Goal: Task Accomplishment & Management: Complete application form

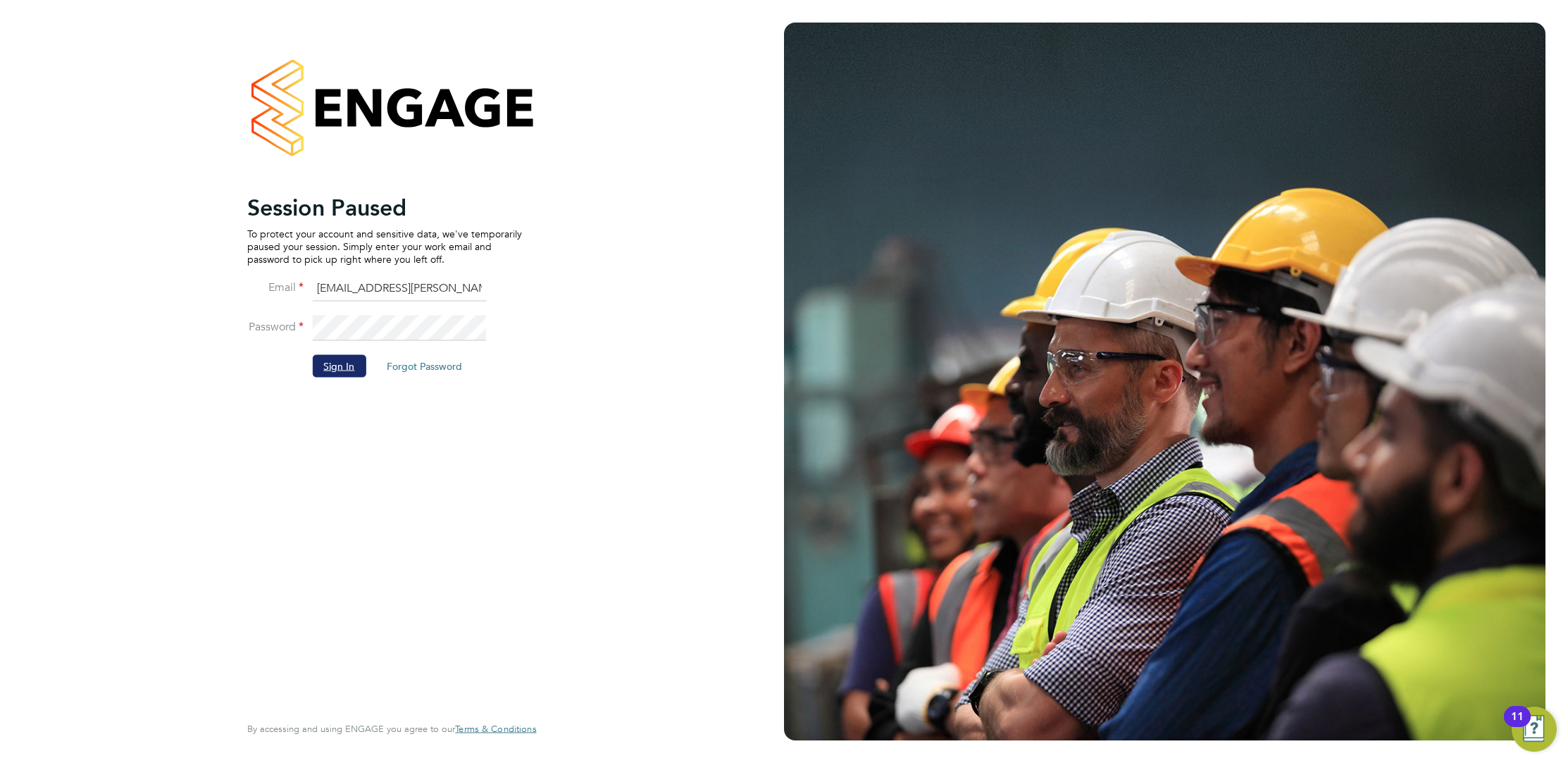
click at [339, 363] on button "Sign In" at bounding box center [338, 365] width 54 height 22
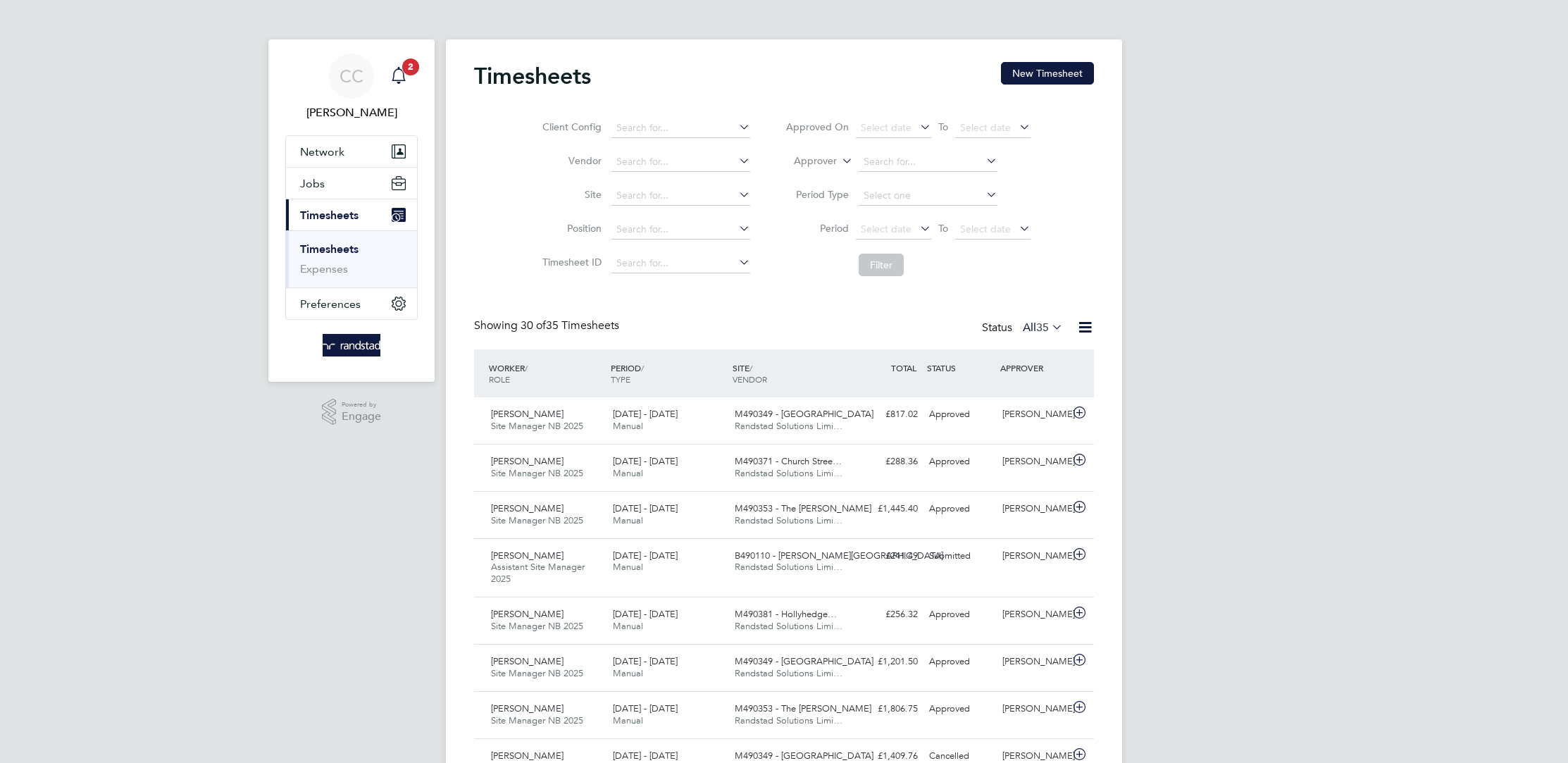
click at [399, 81] on icon "Main navigation" at bounding box center [399, 75] width 17 height 17
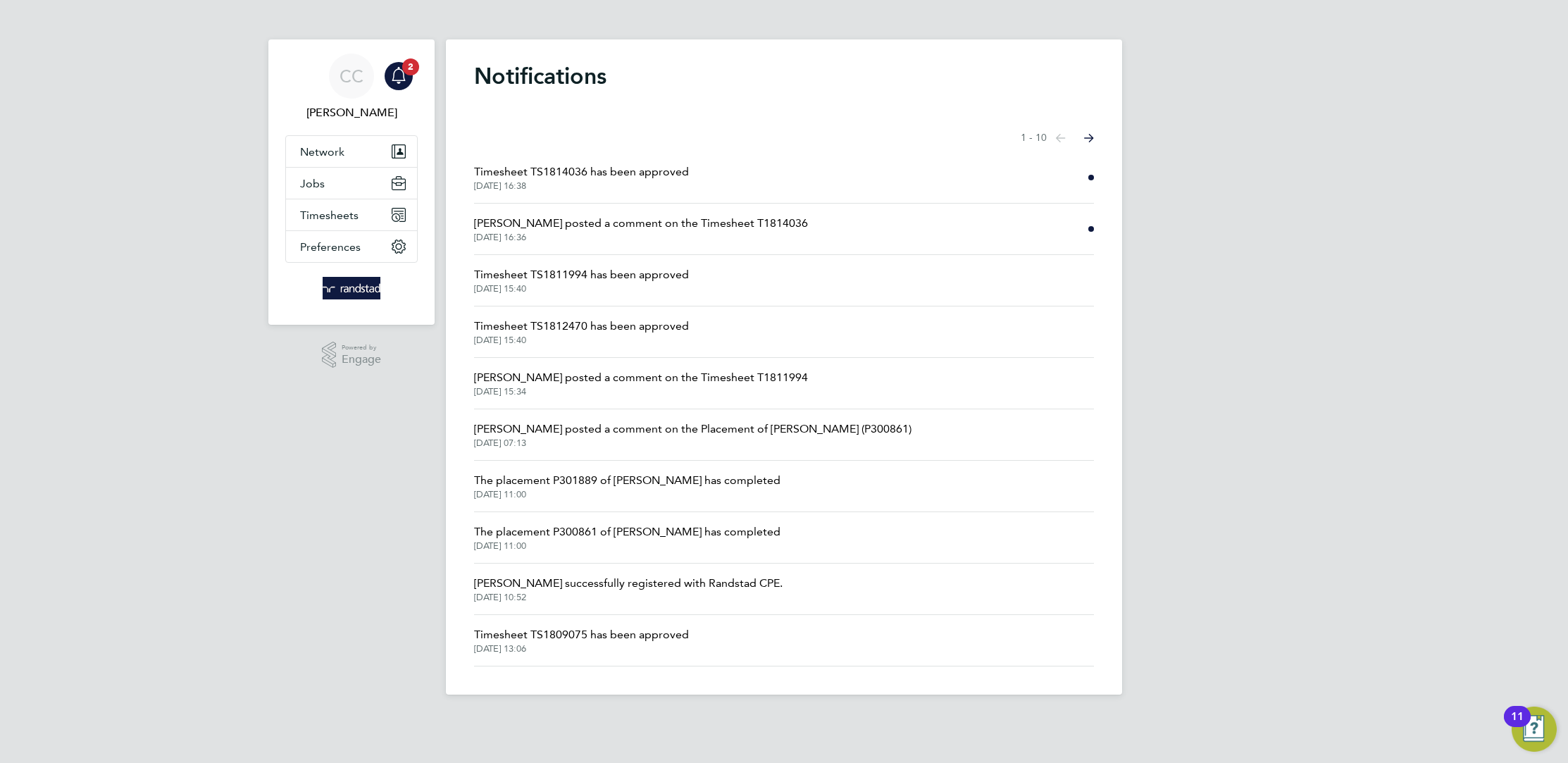
click at [660, 168] on span "Timesheet TS1814036 has been approved" at bounding box center [581, 172] width 215 height 17
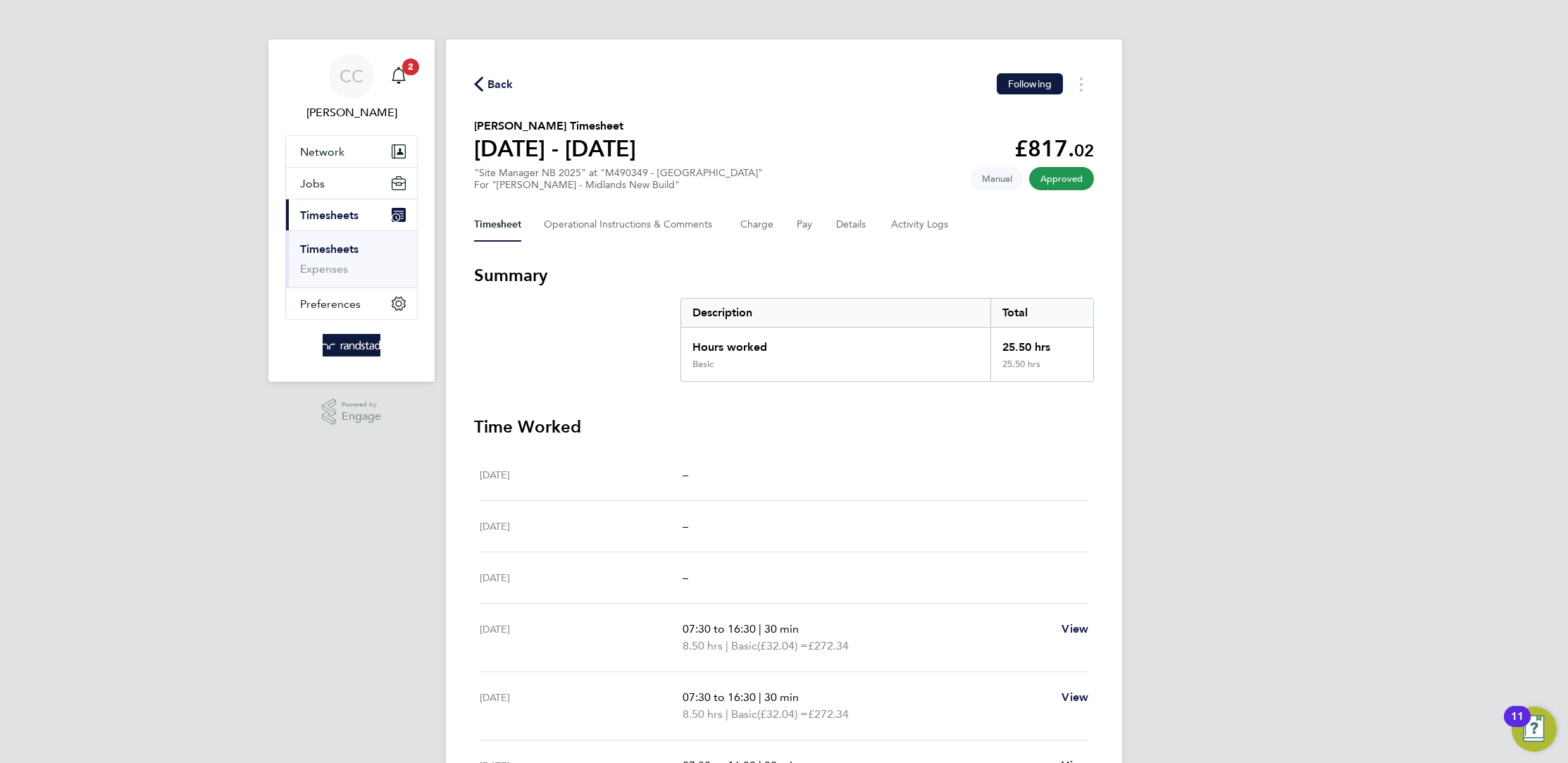
click at [493, 78] on span "Back" at bounding box center [500, 85] width 26 height 17
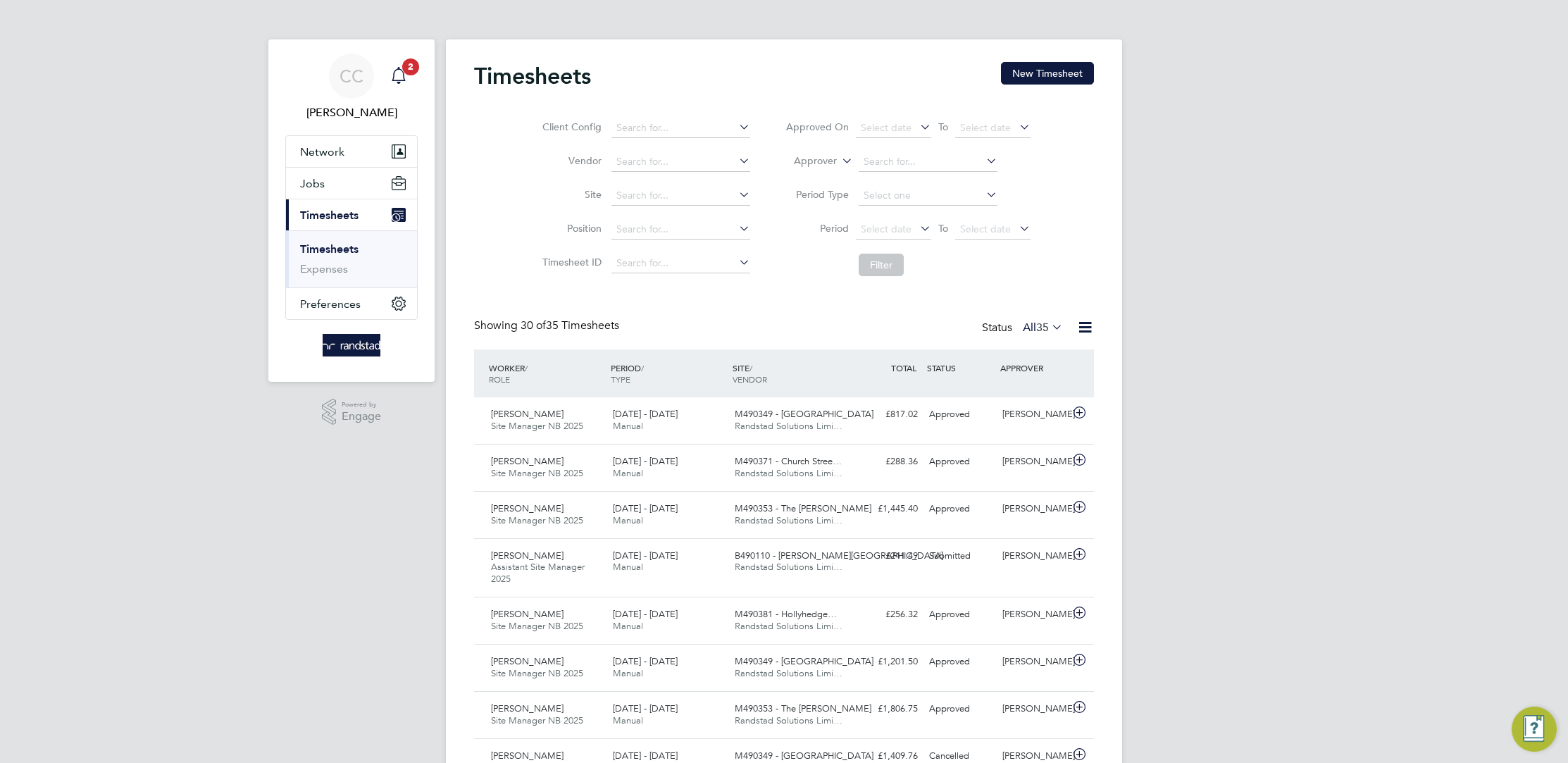
click at [401, 75] on icon "Main navigation" at bounding box center [399, 75] width 17 height 17
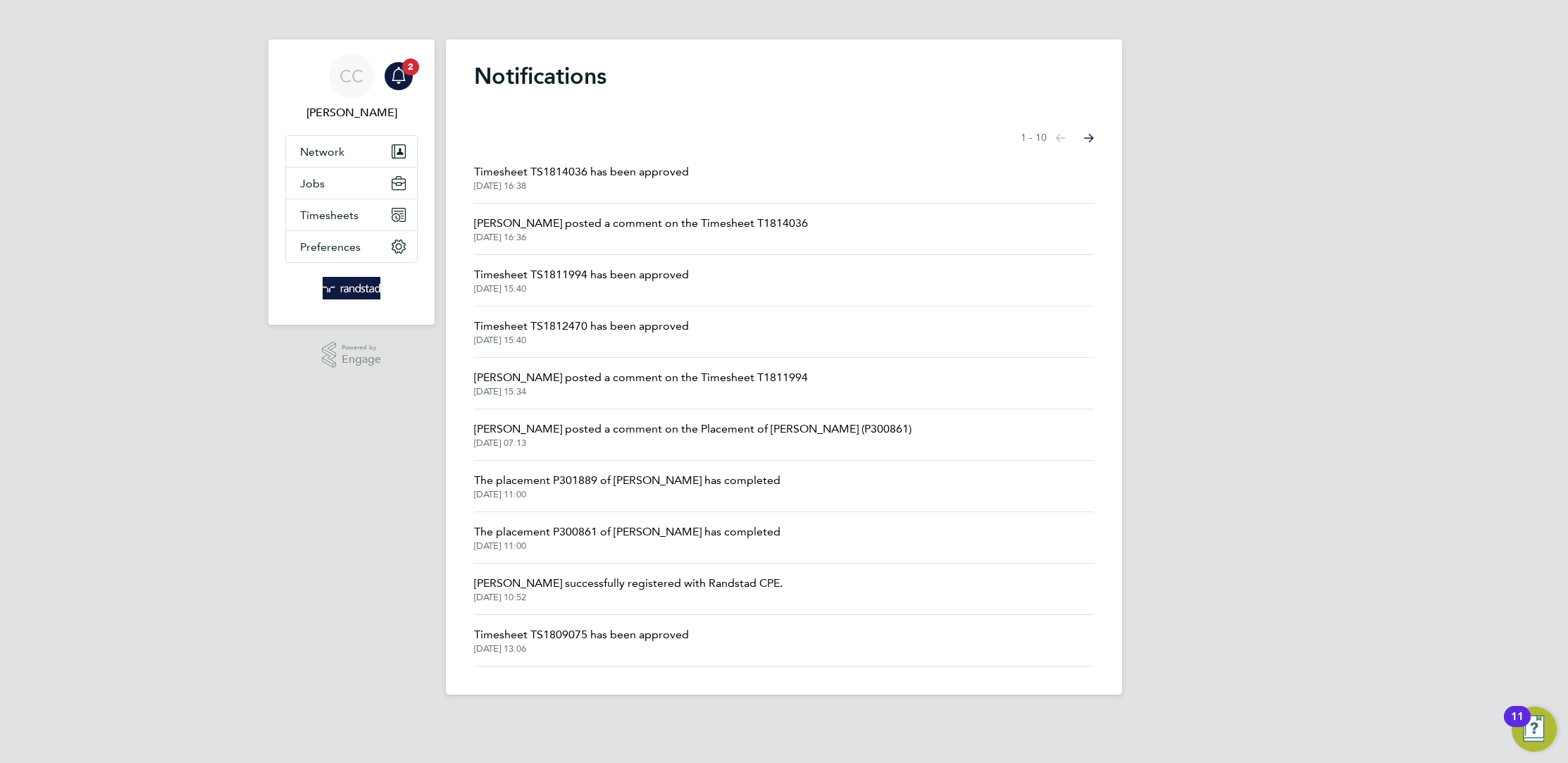
click at [602, 225] on span "Emma Wells posted a comment on the Timesheet T1814036" at bounding box center [641, 224] width 334 height 17
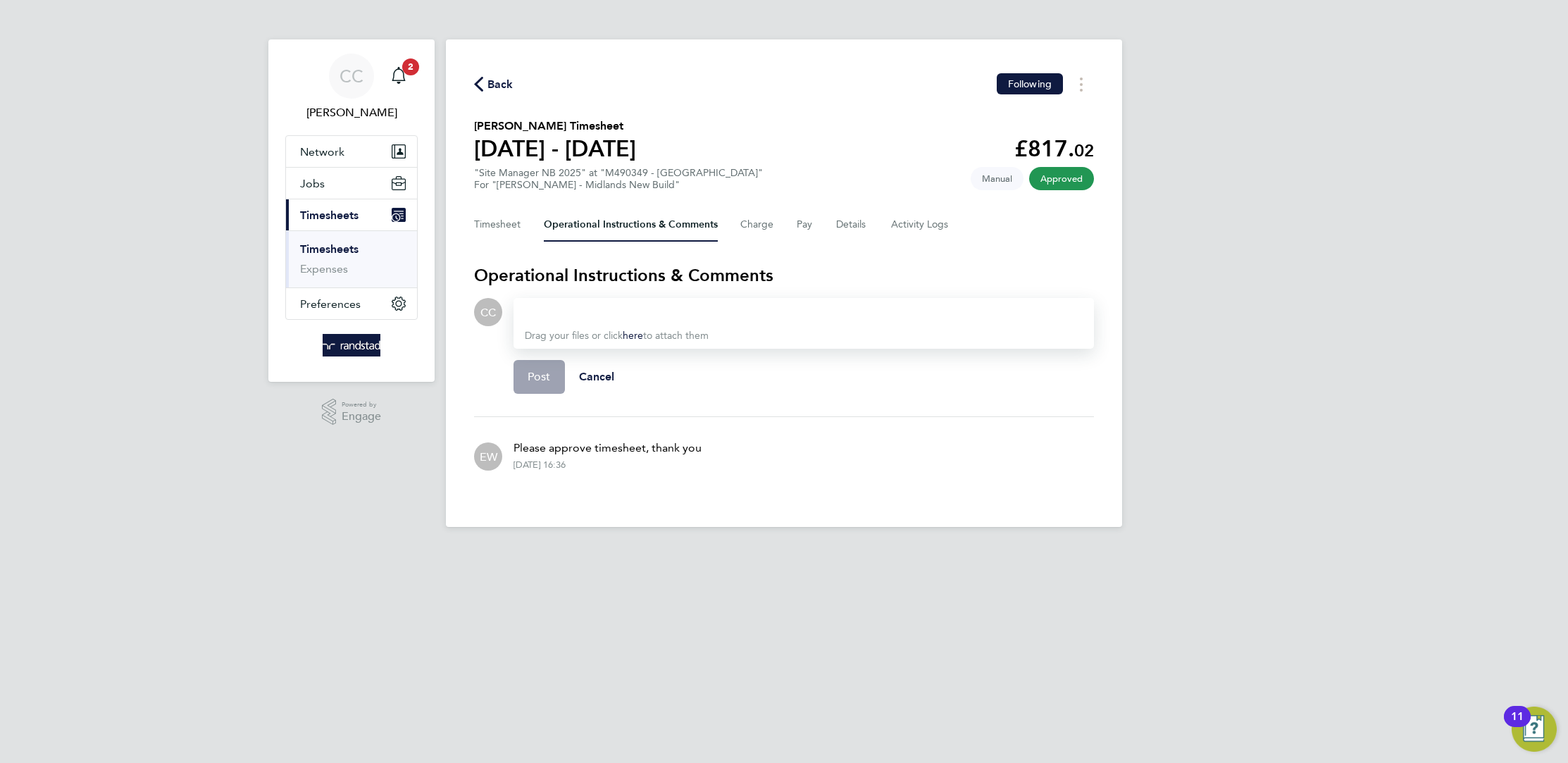
click at [477, 88] on icon "button" at bounding box center [478, 84] width 9 height 15
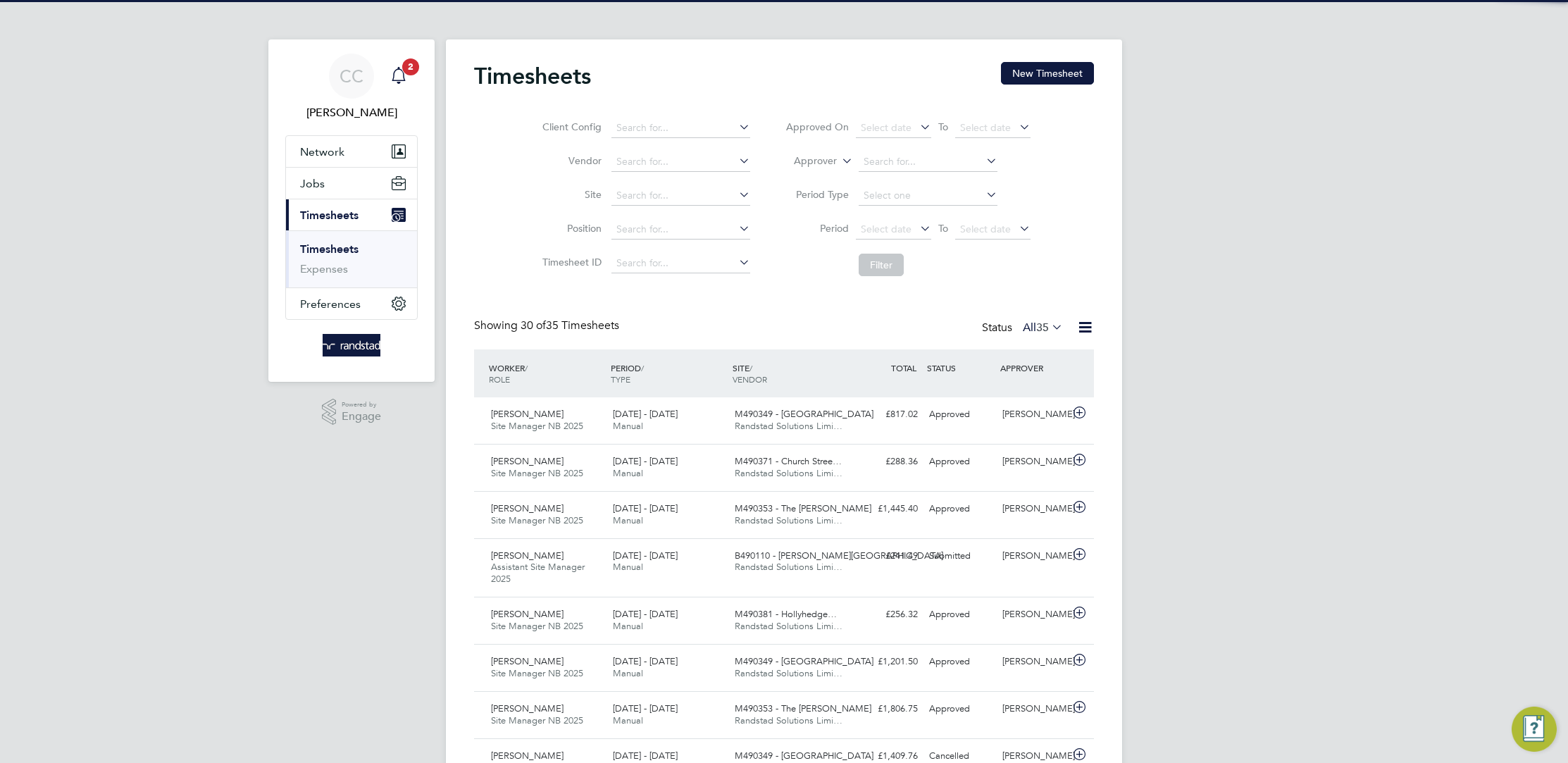
click at [403, 72] on icon "Main navigation" at bounding box center [398, 74] width 14 height 14
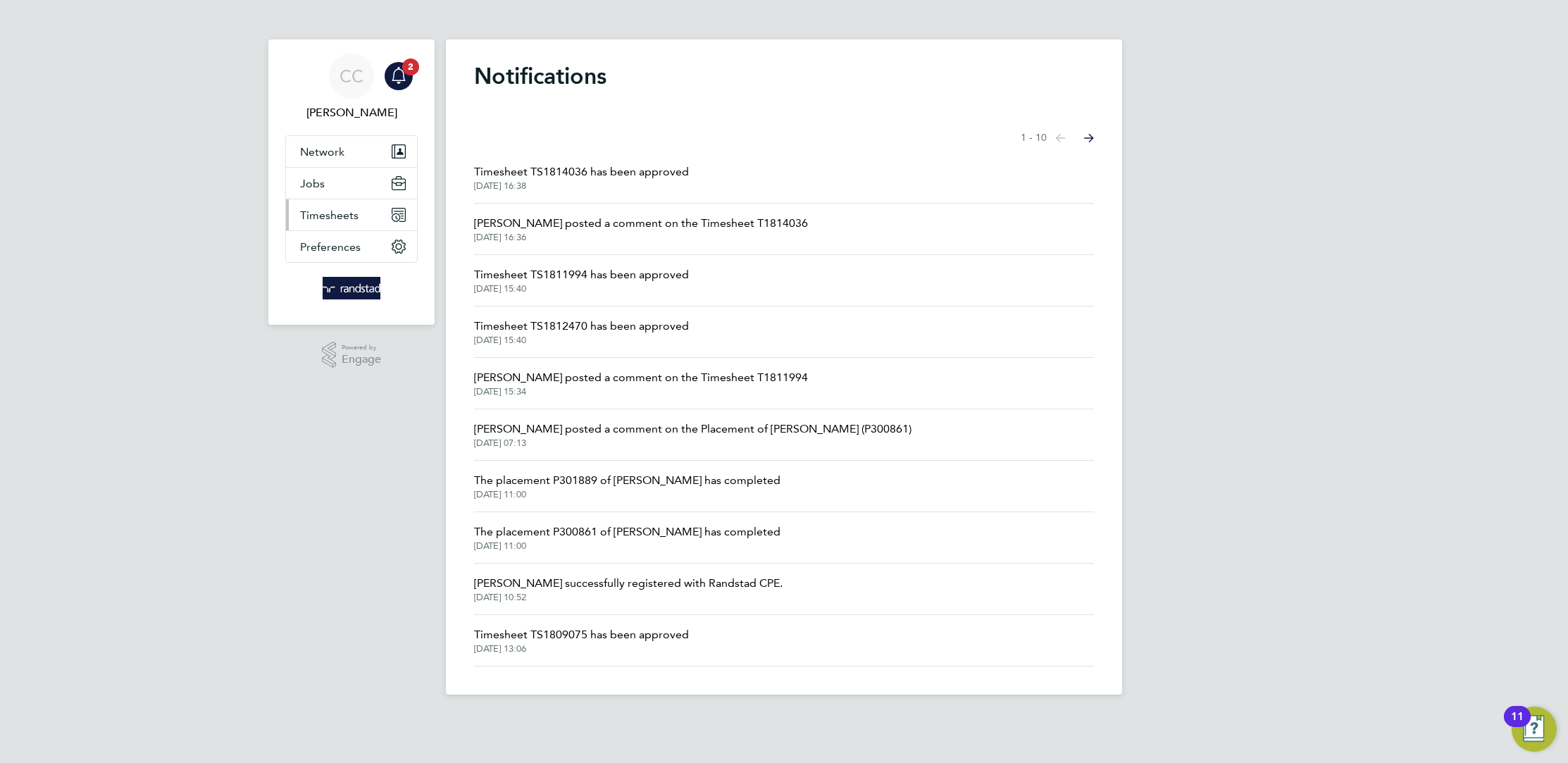
click at [339, 217] on span "Timesheets" at bounding box center [329, 215] width 59 height 14
click at [325, 250] on link "Timesheets" at bounding box center [329, 249] width 59 height 14
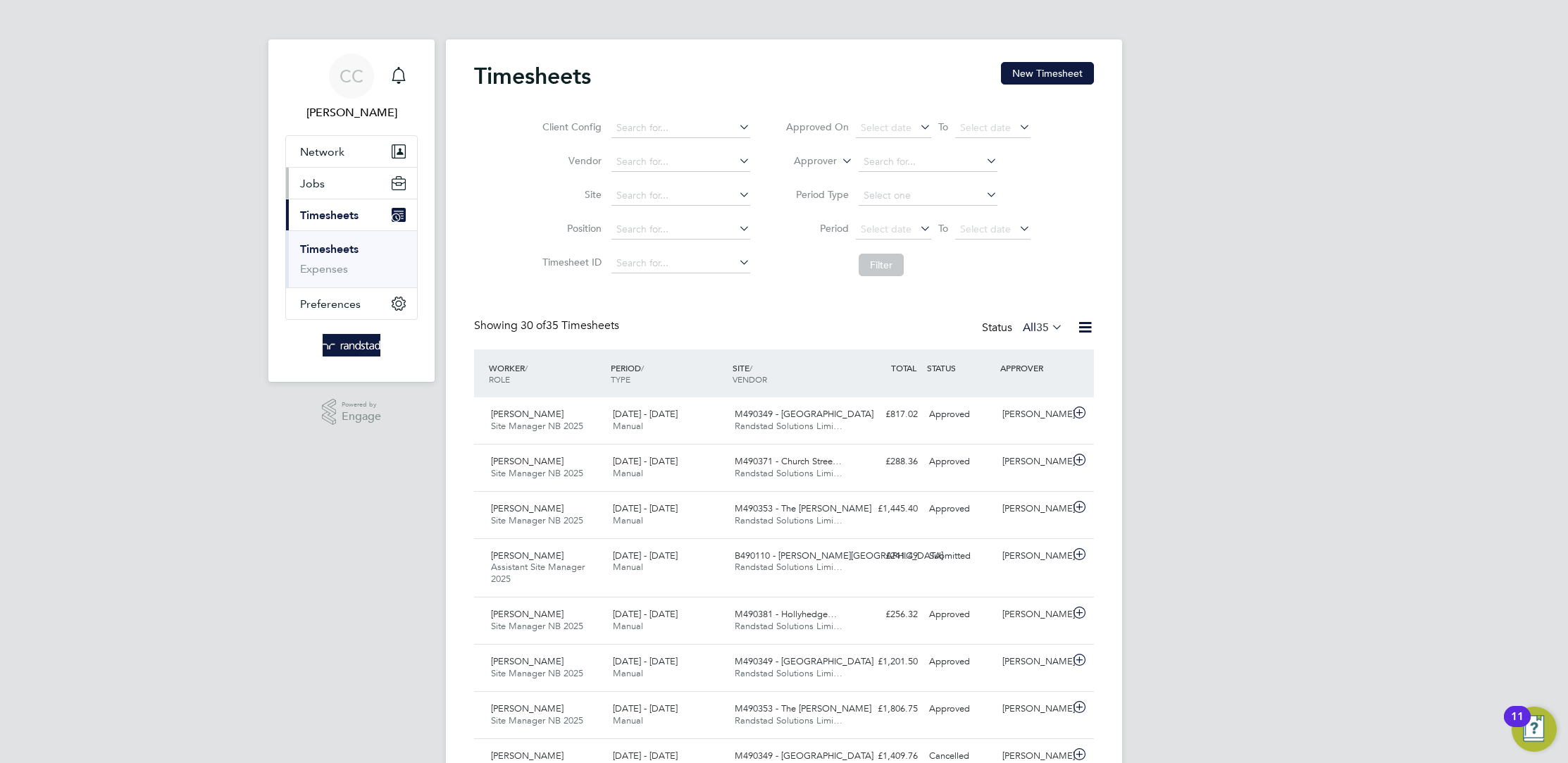
click at [331, 179] on button "Jobs" at bounding box center [351, 183] width 131 height 31
click at [325, 257] on link "Placements" at bounding box center [329, 257] width 59 height 14
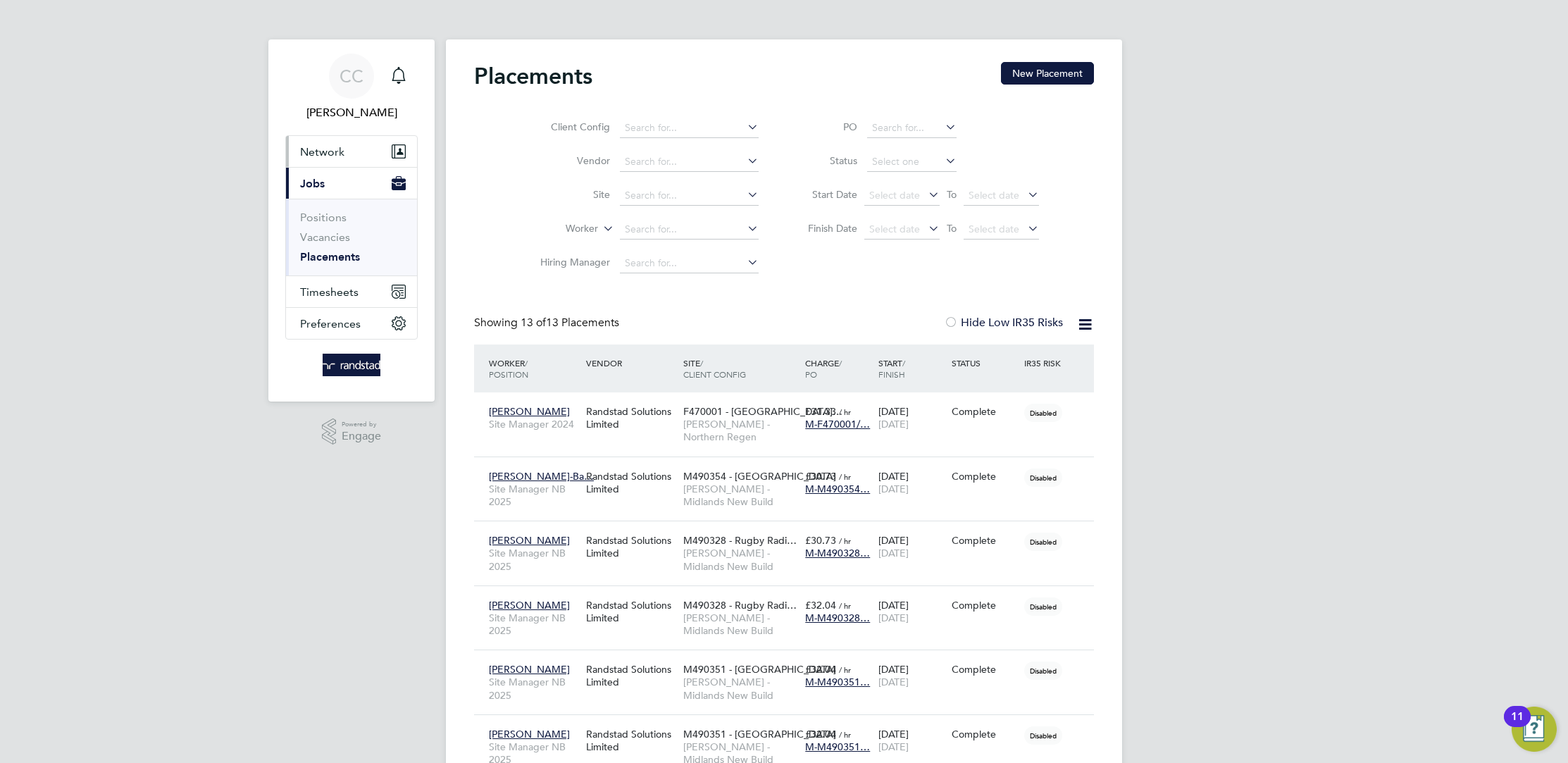
click at [315, 153] on span "Network" at bounding box center [322, 151] width 44 height 14
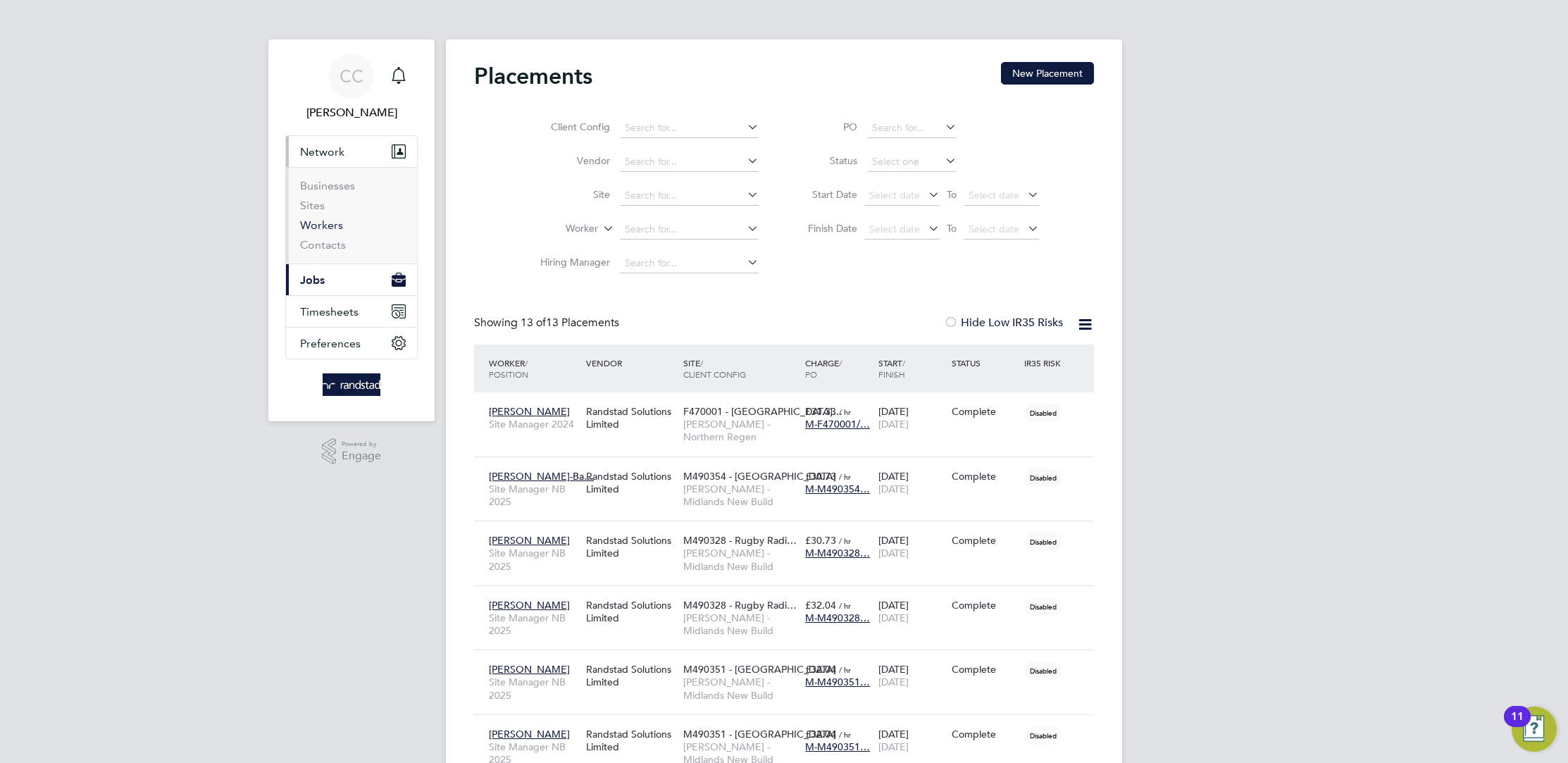
click at [327, 222] on link "Workers" at bounding box center [321, 225] width 43 height 14
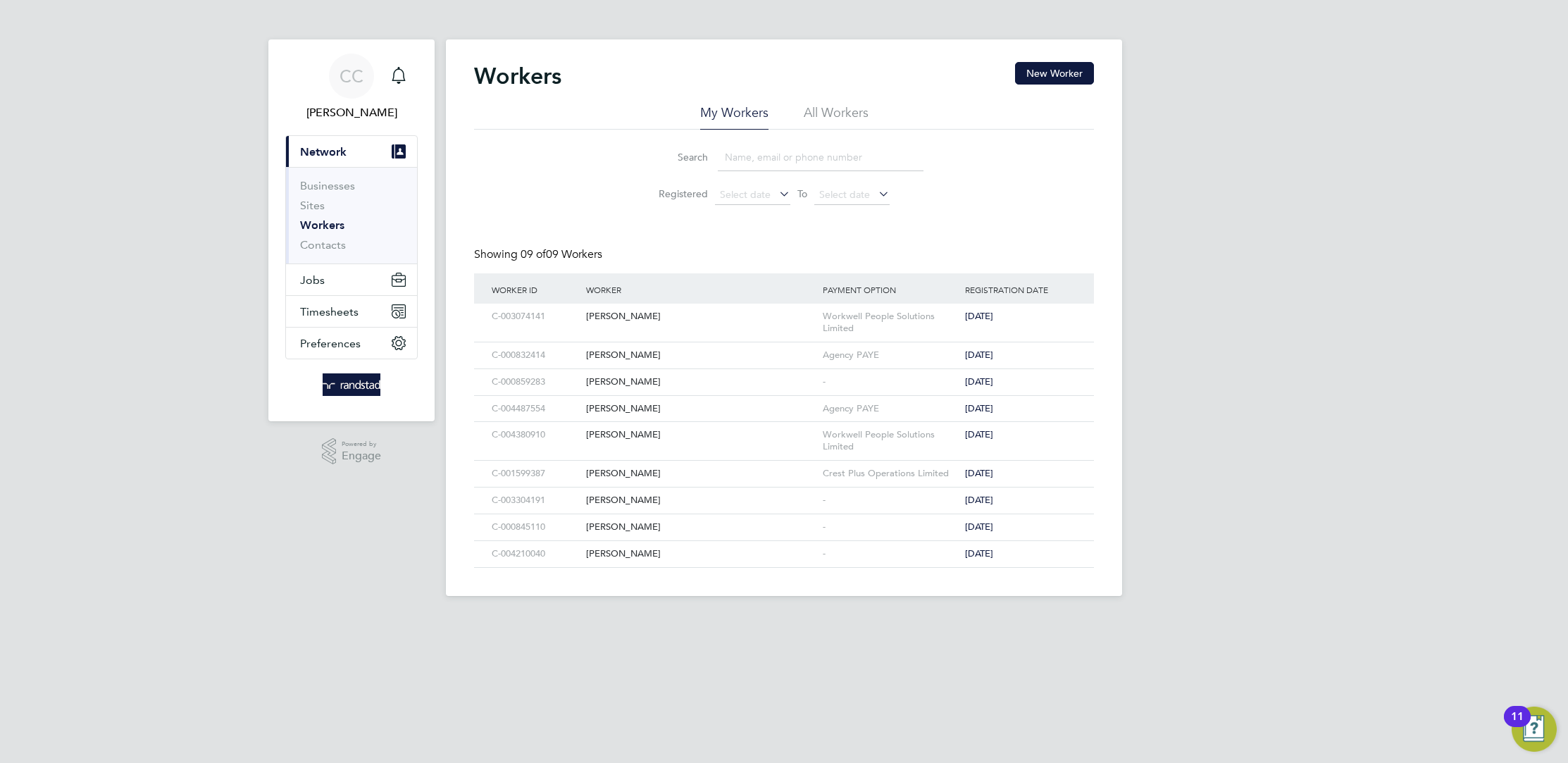
click at [804, 158] on input at bounding box center [820, 157] width 206 height 27
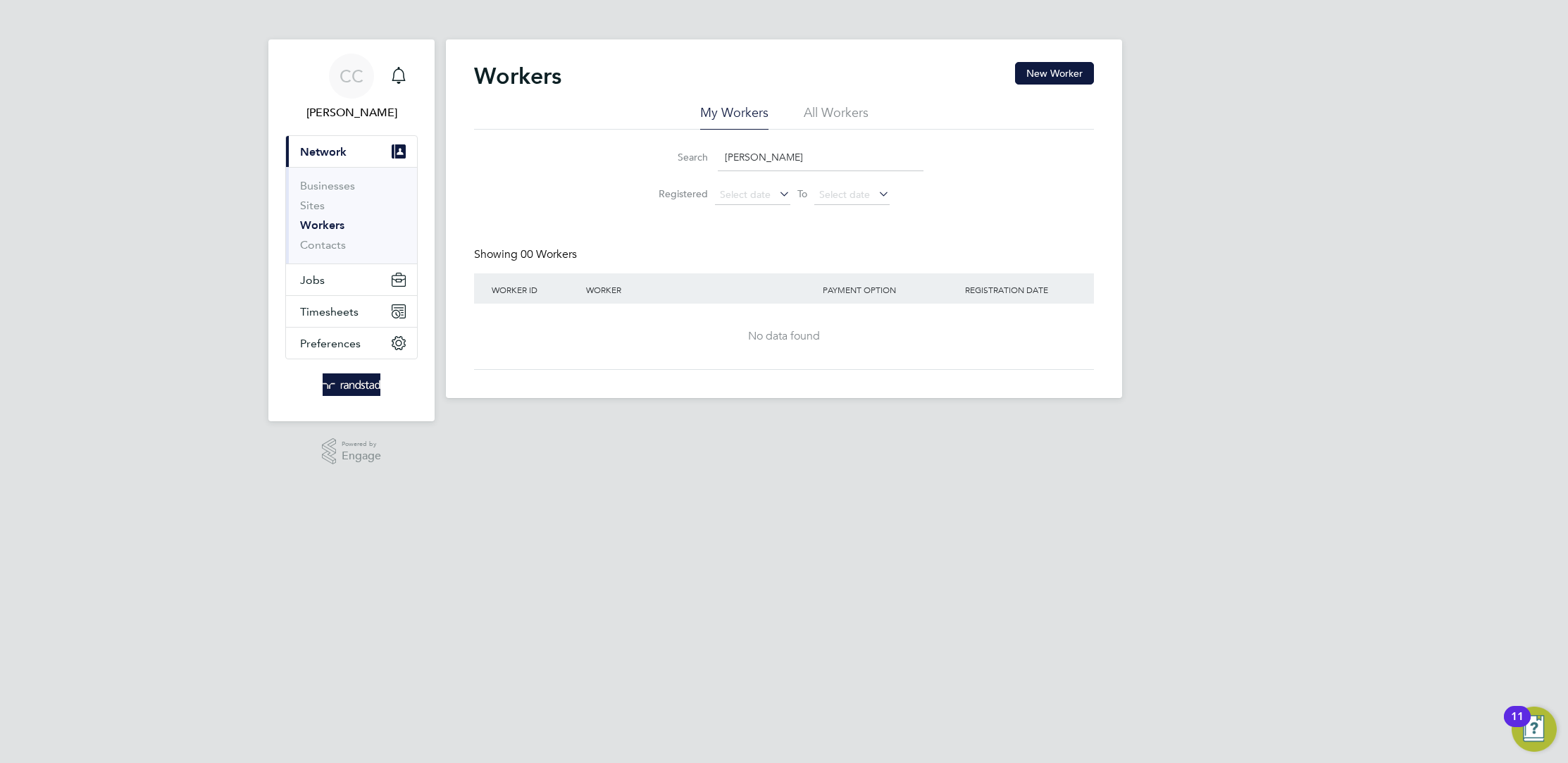
type input "Cameron Crawford"
click at [812, 108] on li "All Workers" at bounding box center [836, 116] width 65 height 25
click at [813, 164] on input "Cameron Crawford" at bounding box center [820, 157] width 206 height 27
click at [1066, 71] on button "New Worker" at bounding box center [1055, 72] width 79 height 22
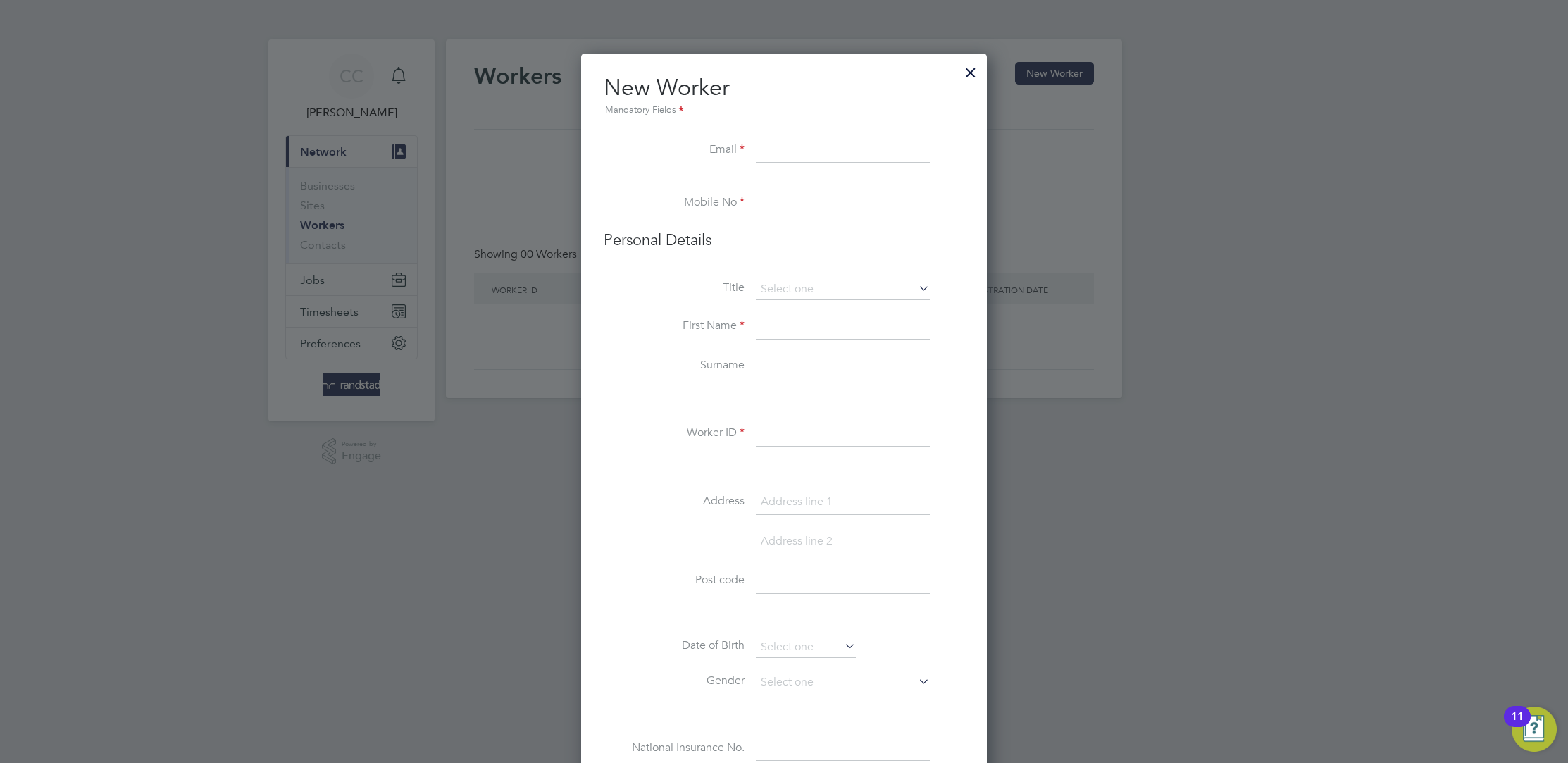
paste input "cameron.james.crawford@gmail.com"
type input "cameron.james.crawford@gmail.com"
drag, startPoint x: 824, startPoint y: 181, endPoint x: 817, endPoint y: 204, distance: 24.0
click at [818, 199] on ul "New Worker Mandatory Fields Email cameron.james.crawford@gmail.com Mobile No Pe…" at bounding box center [784, 681] width 361 height 1216
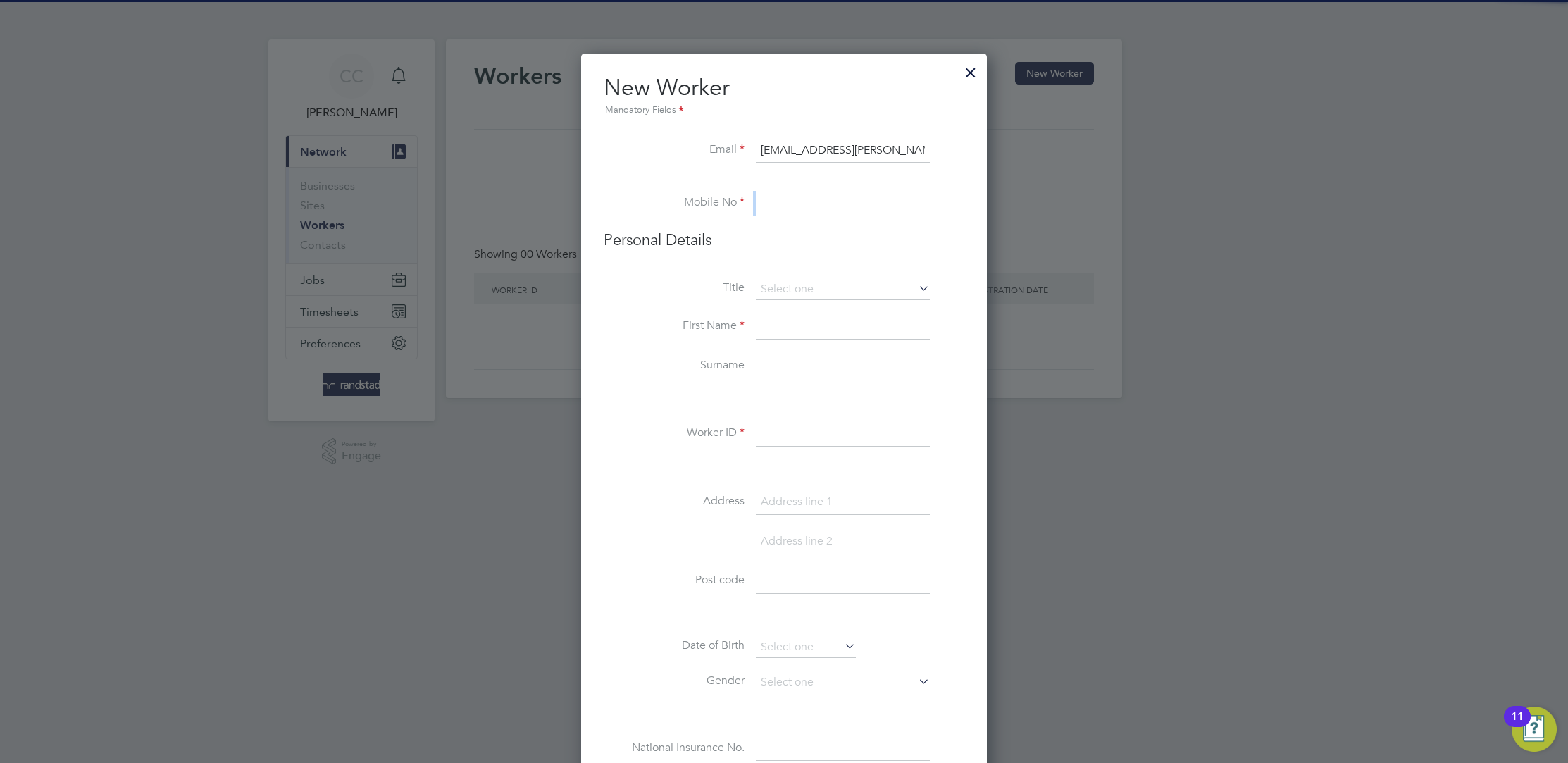
click at [817, 204] on input at bounding box center [842, 203] width 174 height 25
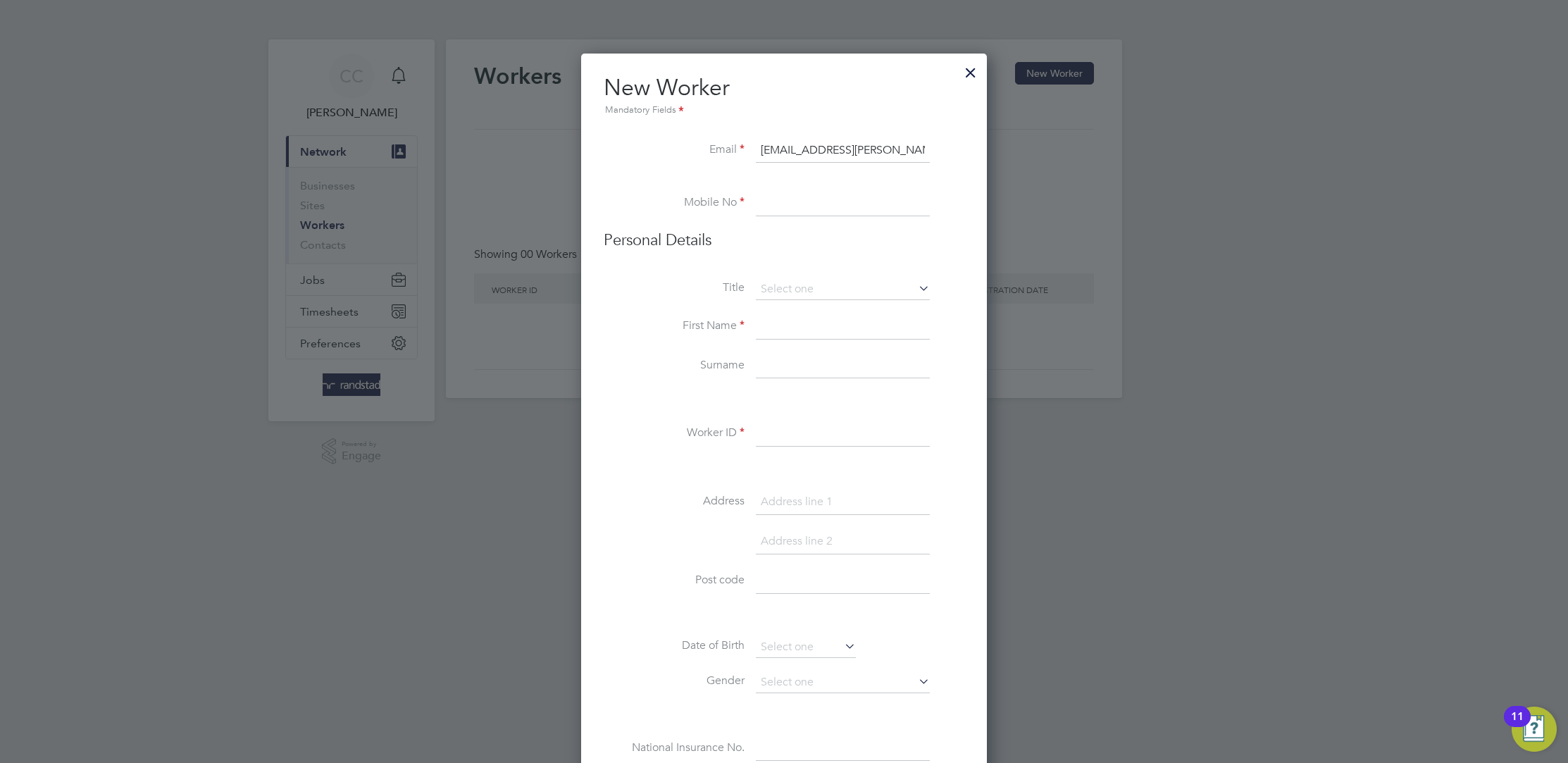
paste input "07908144717"
type input "07908144717"
click at [827, 283] on input at bounding box center [842, 289] width 174 height 21
click at [817, 302] on li "Mr" at bounding box center [843, 308] width 175 height 19
type input "Mr"
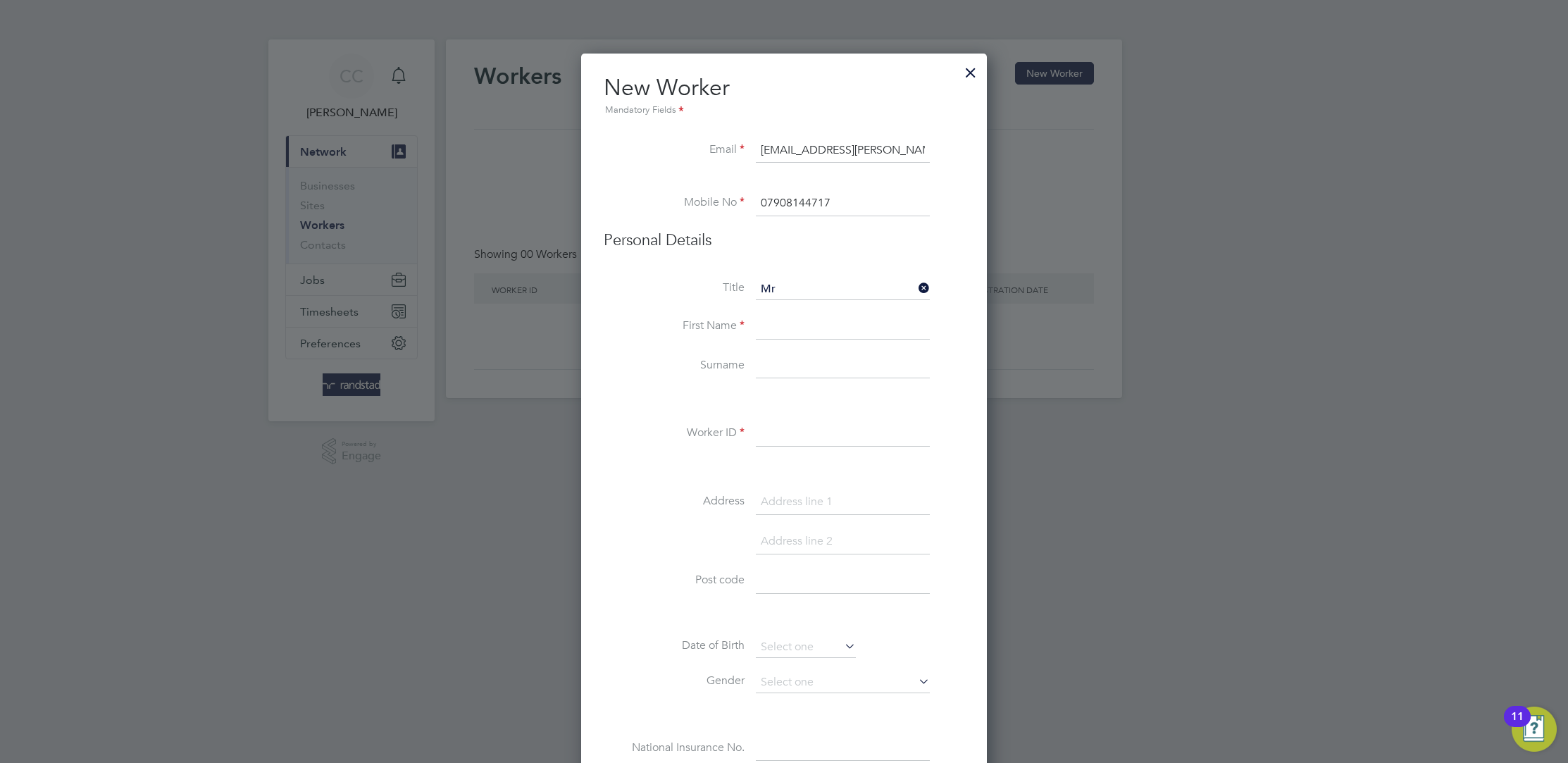
click at [789, 320] on input at bounding box center [842, 326] width 174 height 25
type input "Cameron"
click at [806, 371] on input at bounding box center [842, 366] width 174 height 25
type input "Crawford"
click at [798, 446] on li "Worker ID" at bounding box center [784, 440] width 361 height 39
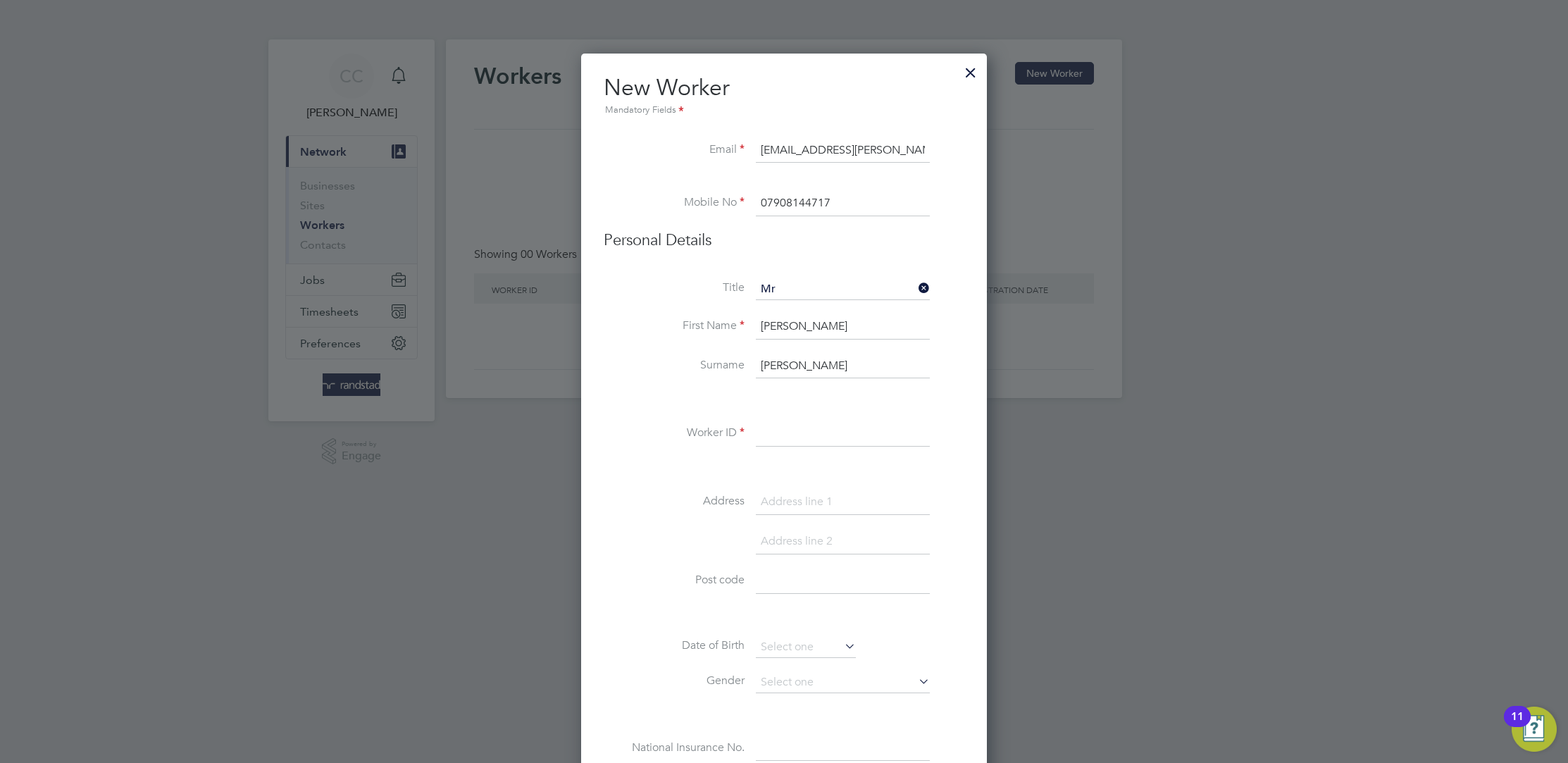
click at [797, 439] on input at bounding box center [842, 433] width 174 height 25
paste input "C-003599904"
type input "C-003599904"
click at [798, 515] on li "Address" at bounding box center [784, 509] width 361 height 39
click at [799, 501] on input at bounding box center [842, 502] width 174 height 25
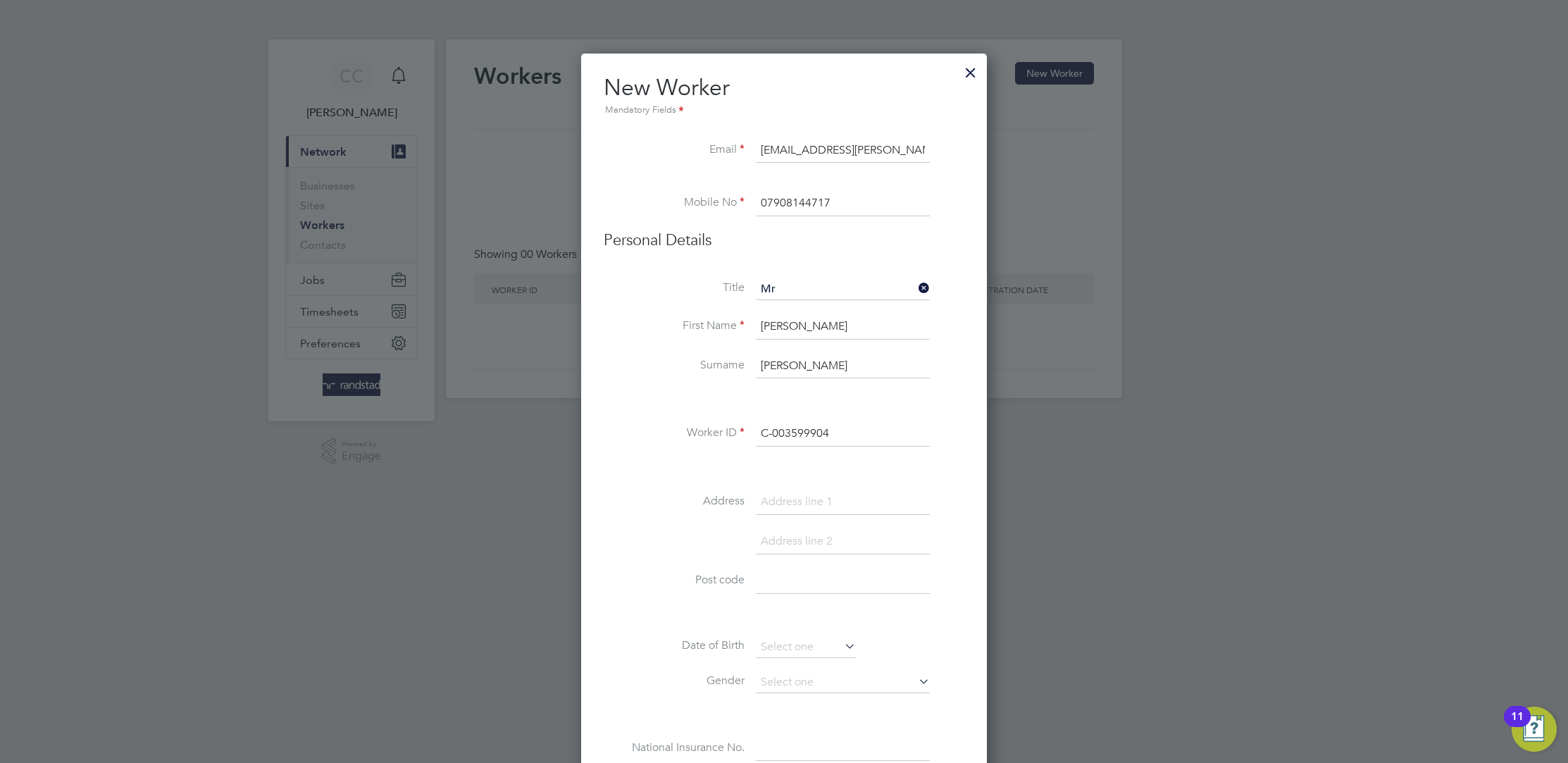
paste input "17 Wallheath Lane"
type input "17 Wallheath Lane"
click at [795, 575] on input at bounding box center [842, 581] width 174 height 25
paste input "WS9 9HP"
type input "WS9 9HP"
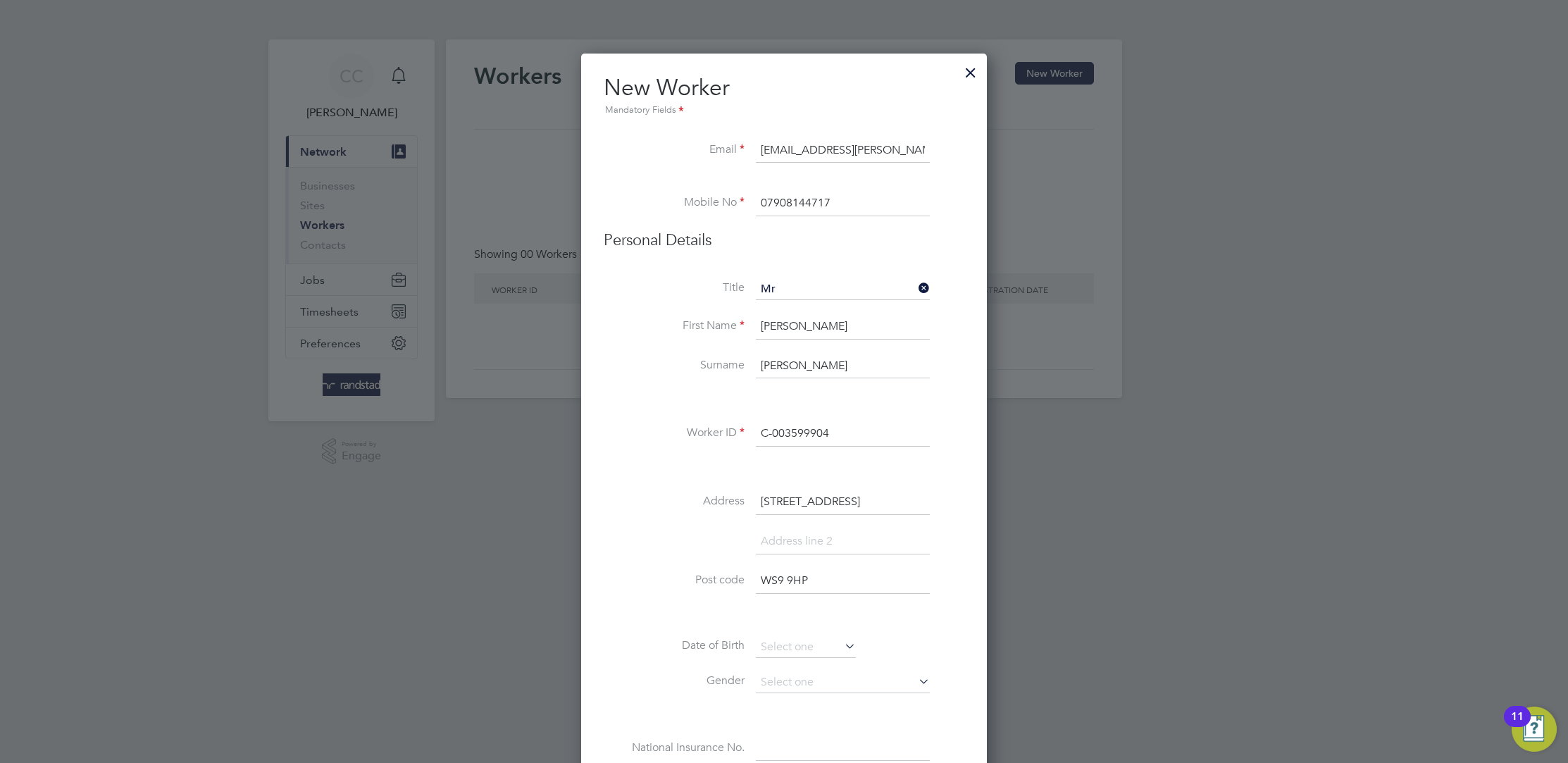
click at [826, 633] on div "Title Mr First Name Cameron Surname Crawford Worker ID C-003599904 Address 17 W…" at bounding box center [784, 534] width 361 height 511
click at [829, 647] on input at bounding box center [805, 647] width 100 height 21
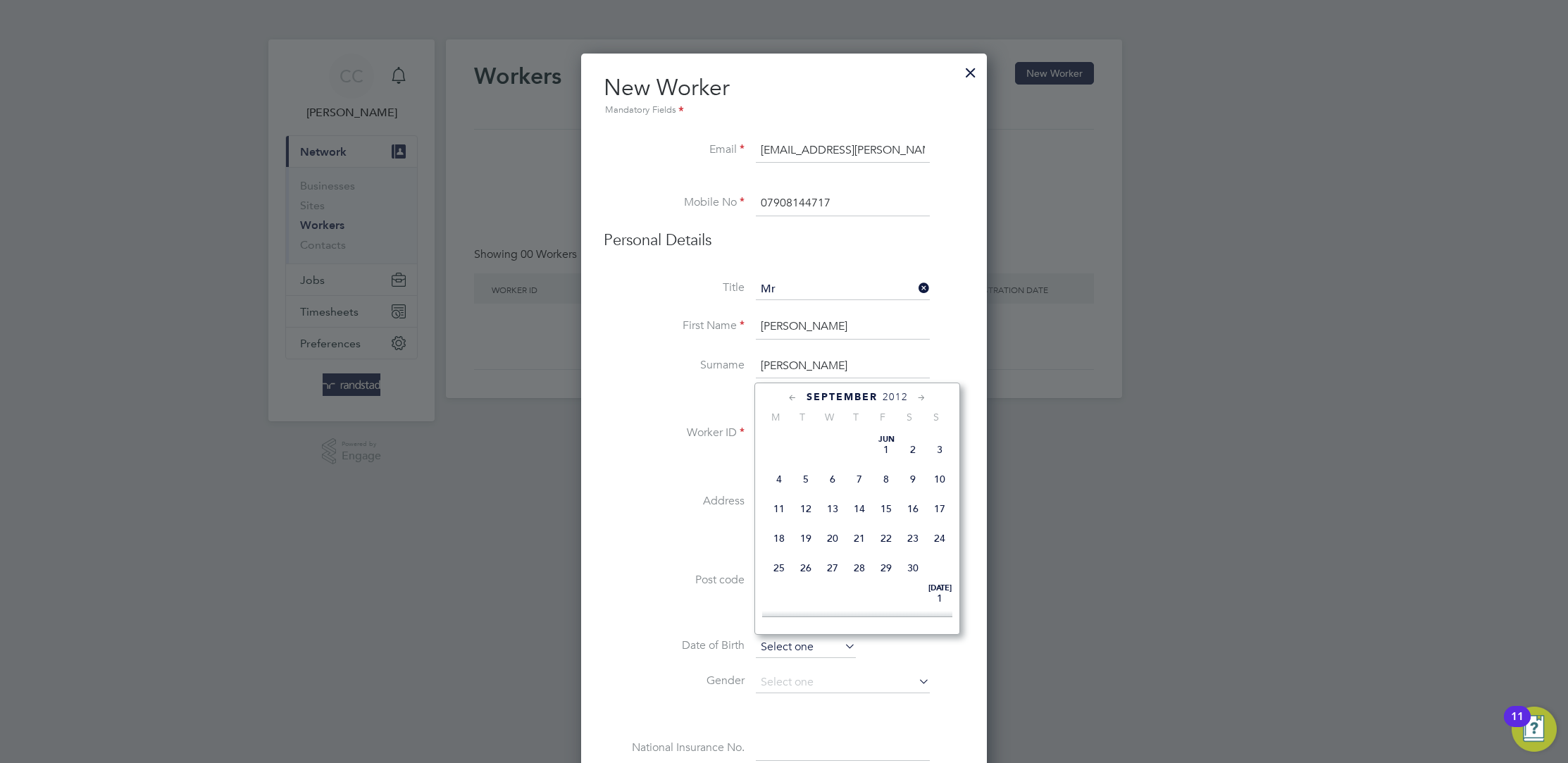
scroll to position [457, 0]
